Goal: Transaction & Acquisition: Book appointment/travel/reservation

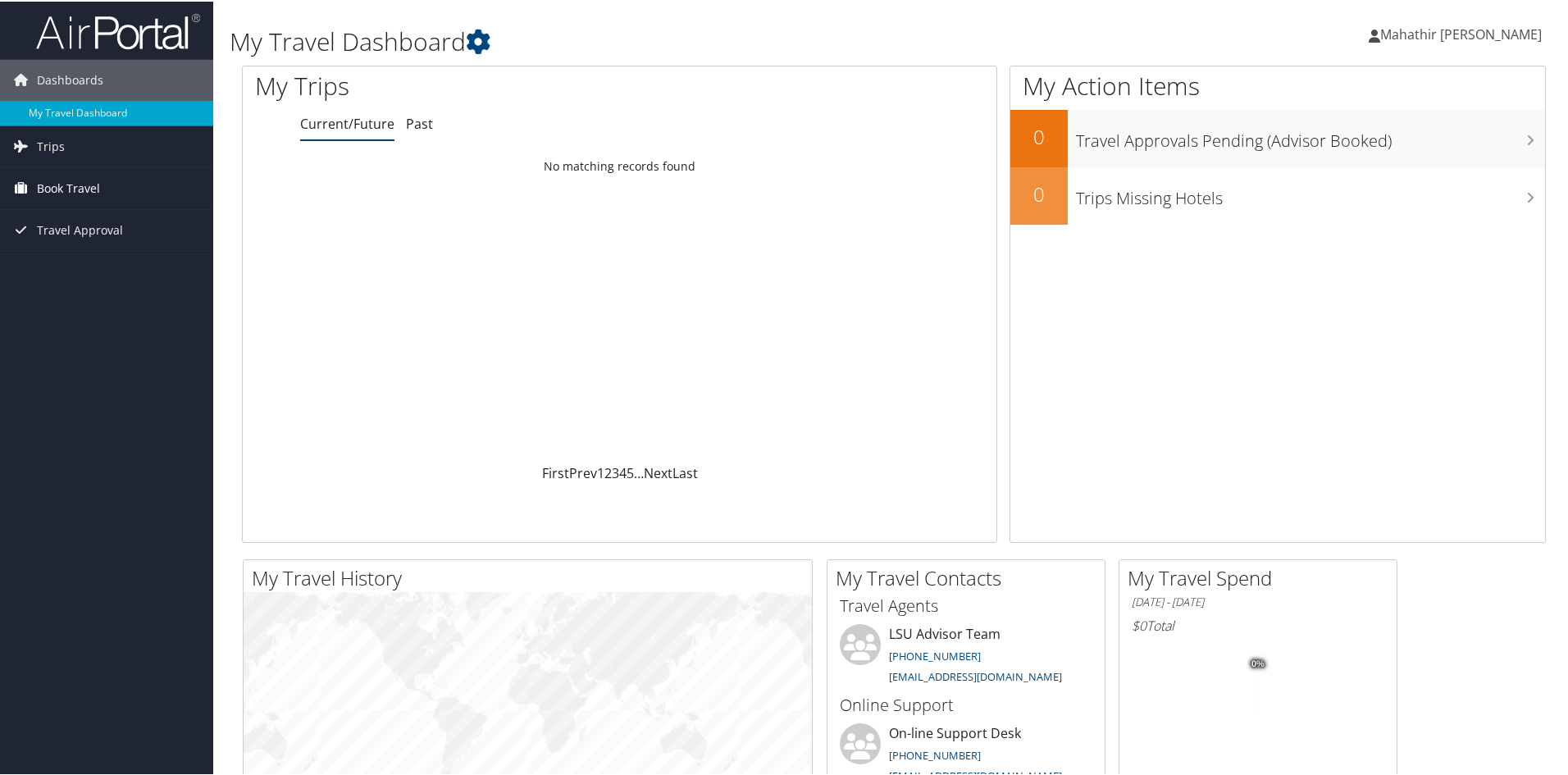
click at [75, 186] on span "Book Travel" at bounding box center [68, 187] width 63 height 41
click at [75, 183] on span "Book Travel" at bounding box center [68, 187] width 63 height 41
click at [64, 151] on link "Trips" at bounding box center [106, 145] width 213 height 41
click at [91, 177] on link "Current/Future Trips" at bounding box center [106, 178] width 213 height 25
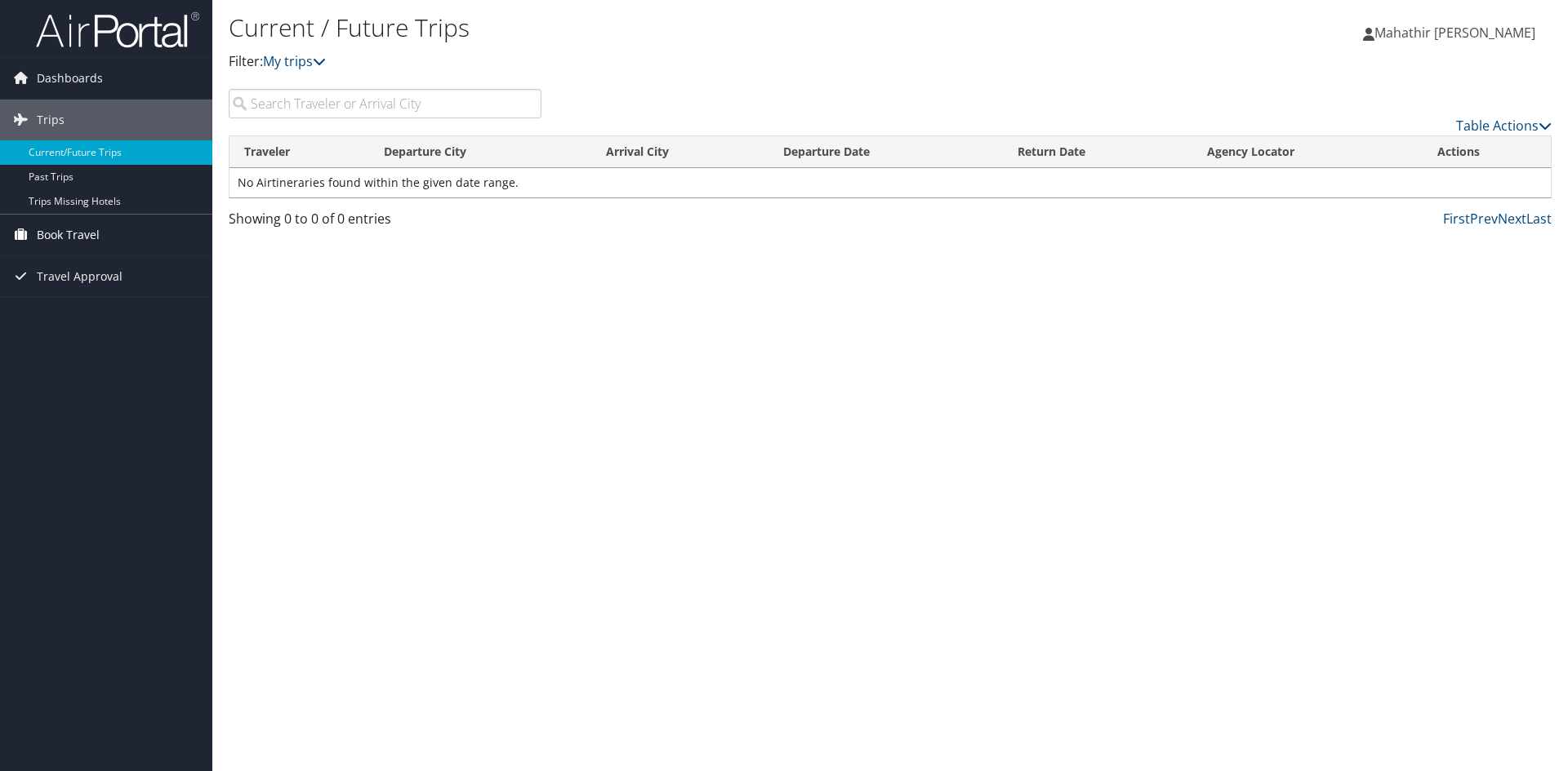
click at [78, 218] on span "Book Travel" at bounding box center [67, 235] width 63 height 41
click at [76, 230] on span "Book Travel" at bounding box center [67, 235] width 63 height 41
click at [109, 290] on link "Book/Manage Online Trips" at bounding box center [106, 292] width 212 height 25
